Goal: Navigation & Orientation: Find specific page/section

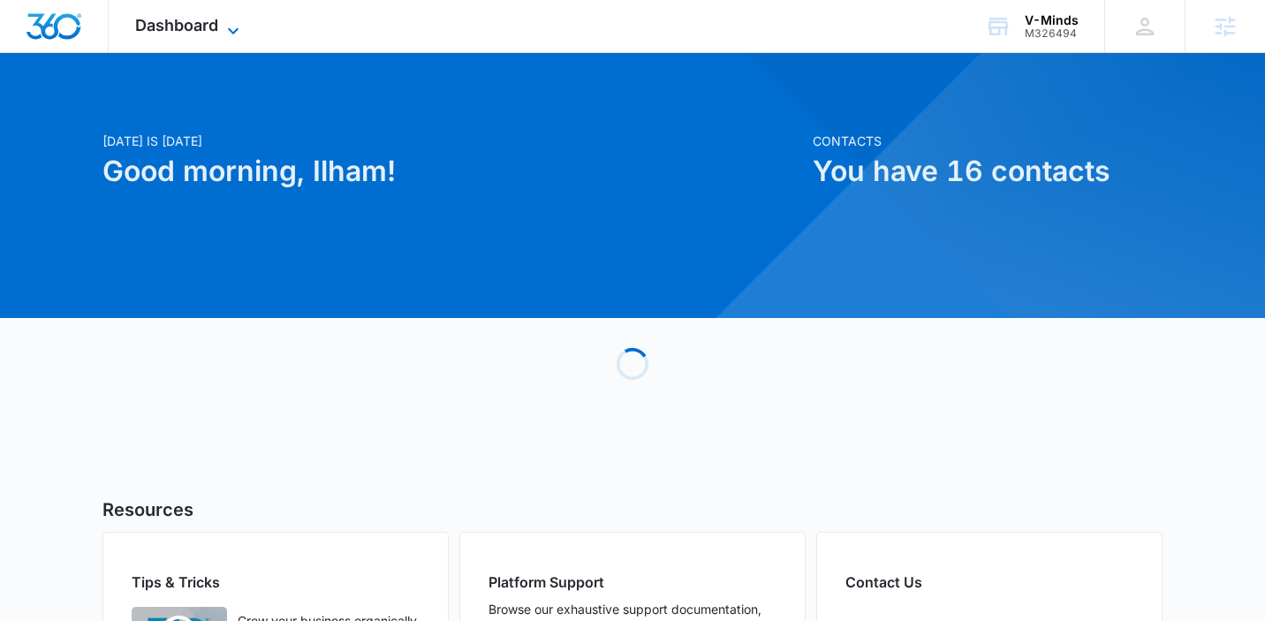
click at [206, 19] on span "Dashboard" at bounding box center [176, 25] width 83 height 19
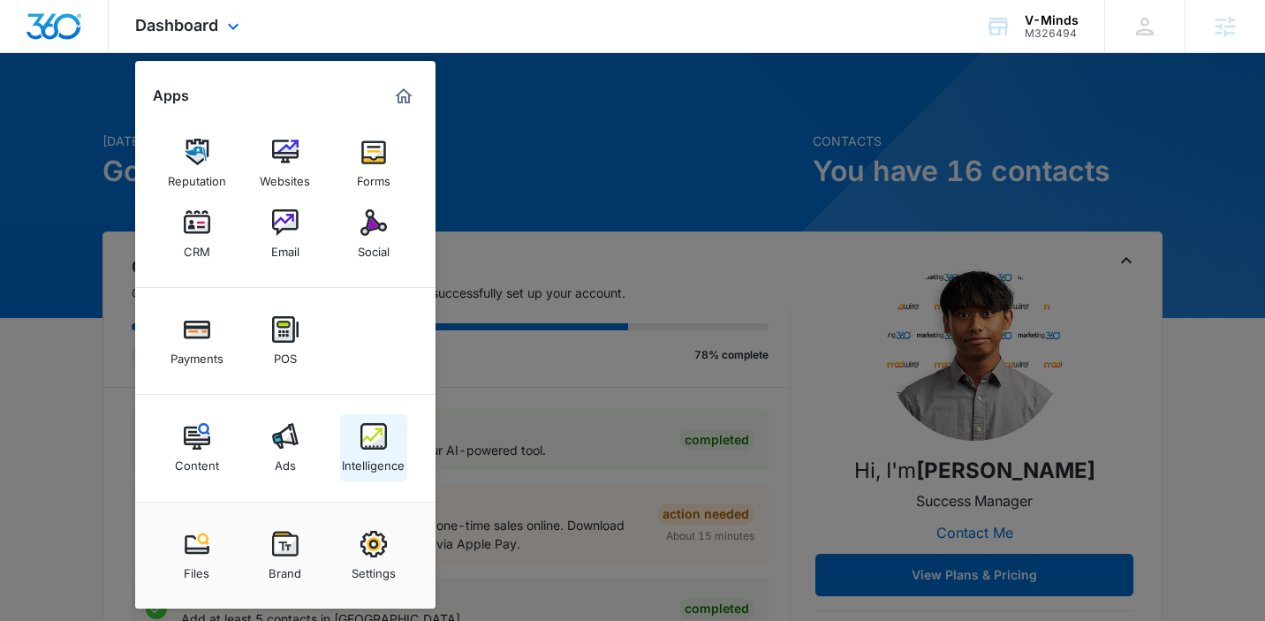
click at [382, 454] on div "Intelligence" at bounding box center [373, 461] width 63 height 23
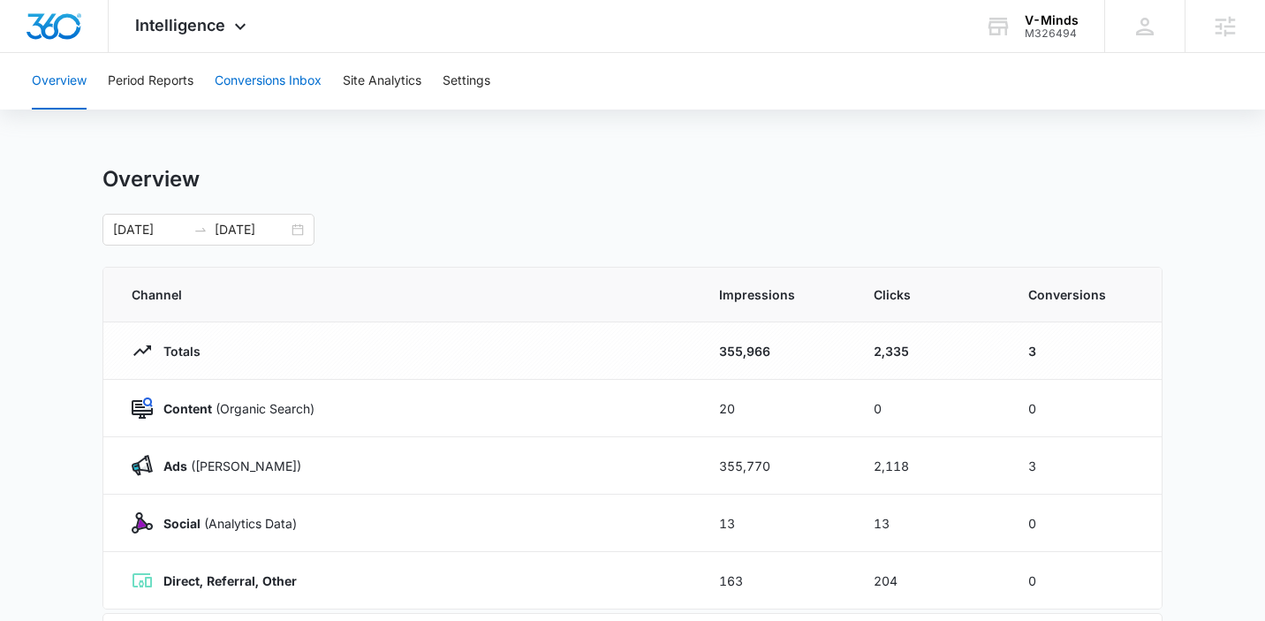
click at [280, 67] on button "Conversions Inbox" at bounding box center [268, 81] width 107 height 57
